Goal: Register for event/course

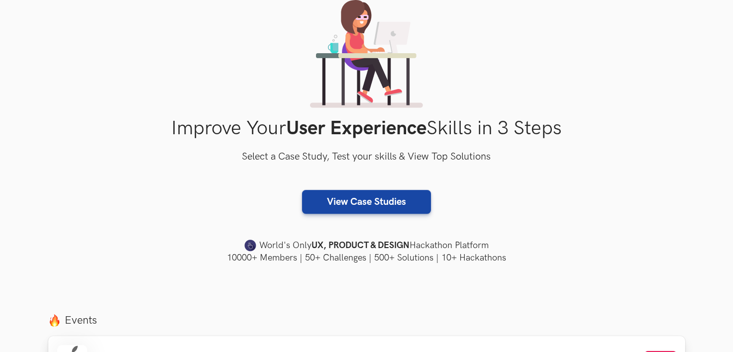
scroll to position [299, 0]
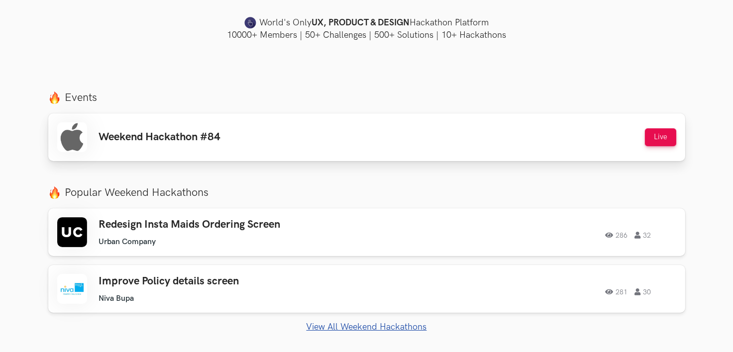
click at [284, 147] on div "Weekend Hackathon #84 Live" at bounding box center [366, 137] width 619 height 30
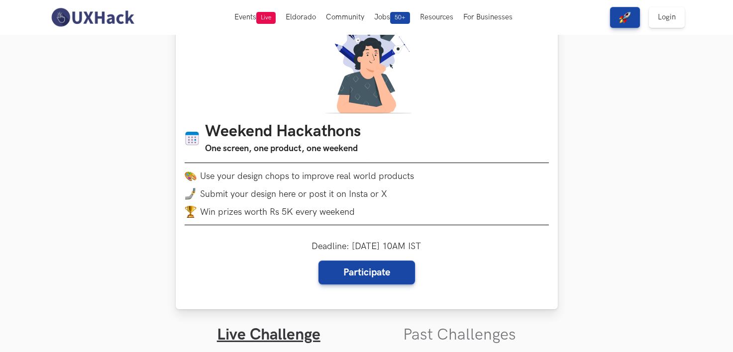
scroll to position [100, 0]
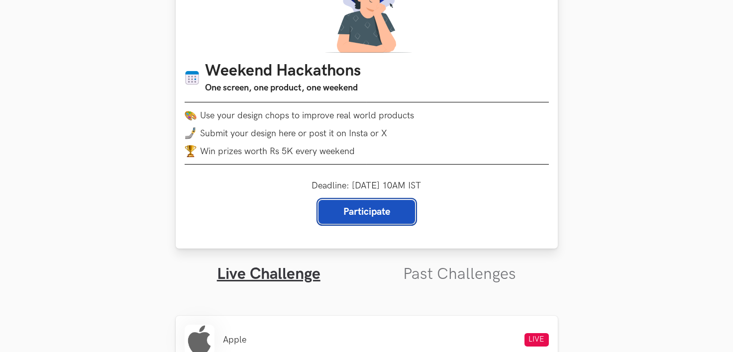
click at [410, 205] on link "Participate" at bounding box center [367, 212] width 97 height 24
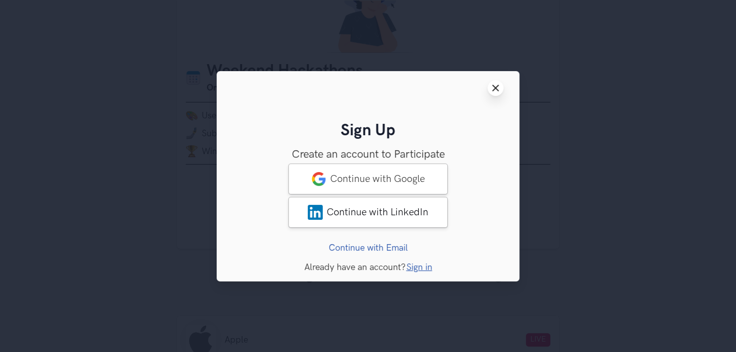
click at [491, 86] on icon "Close modal window" at bounding box center [495, 88] width 8 height 8
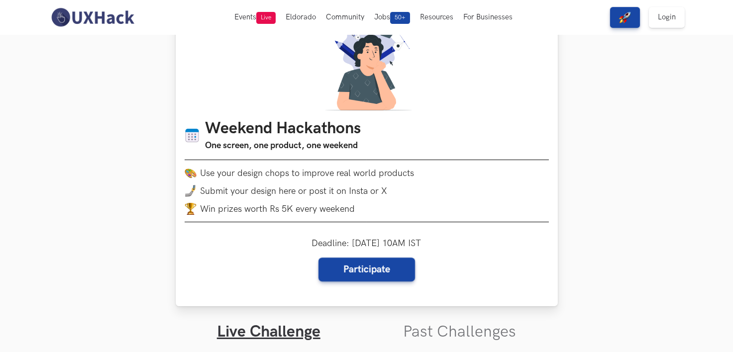
scroll to position [0, 0]
